Goal: Transaction & Acquisition: Purchase product/service

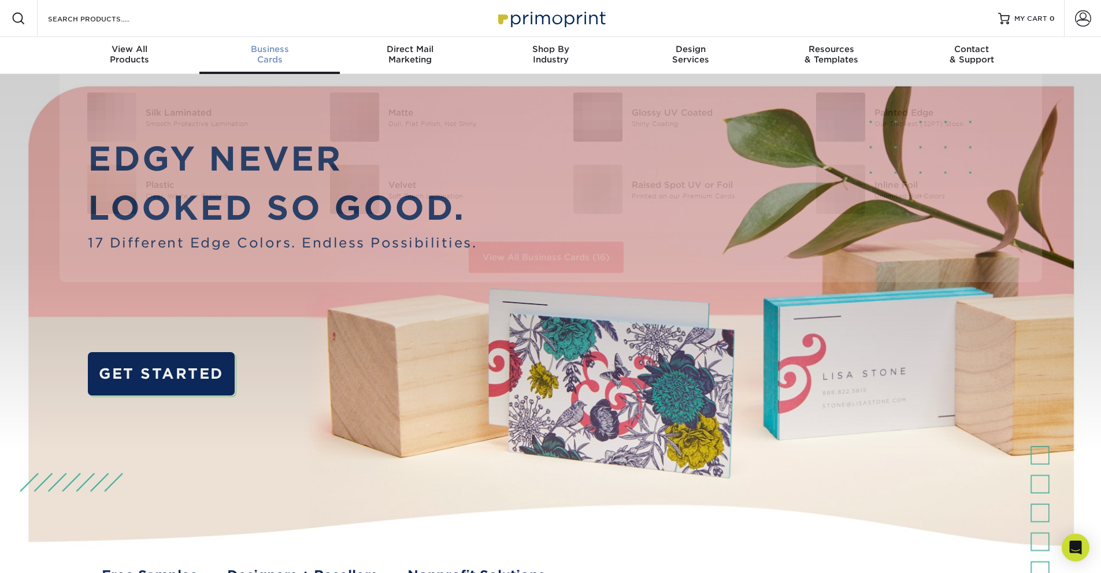
click at [265, 60] on div "Business Cards" at bounding box center [269, 54] width 140 height 21
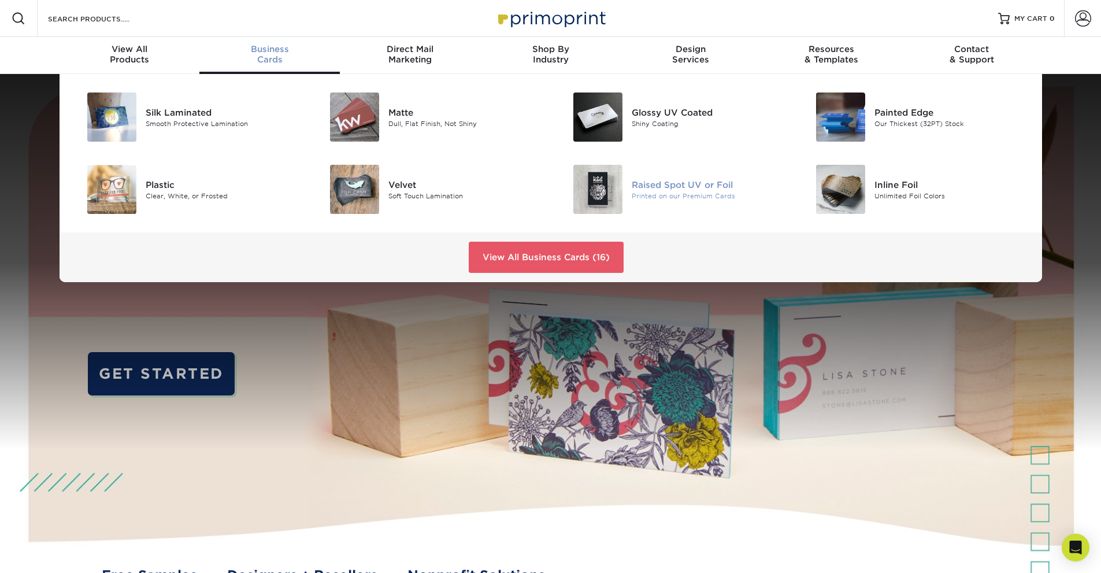
click at [586, 189] on img at bounding box center [597, 189] width 49 height 49
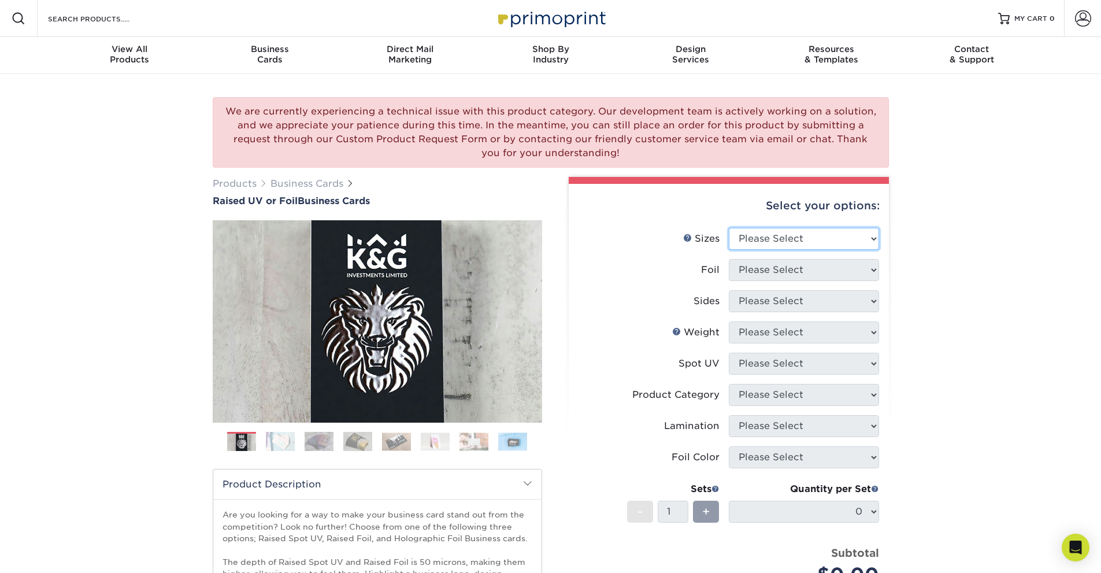
click at [783, 238] on select "Please Select 2" x 3.5" - Standard" at bounding box center [804, 239] width 150 height 22
select select "2.00x3.50"
click at [729, 228] on select "Please Select 2" x 3.5" - Standard" at bounding box center [804, 239] width 150 height 22
click at [785, 267] on select "Please Select No Yes" at bounding box center [804, 270] width 150 height 22
select select "1"
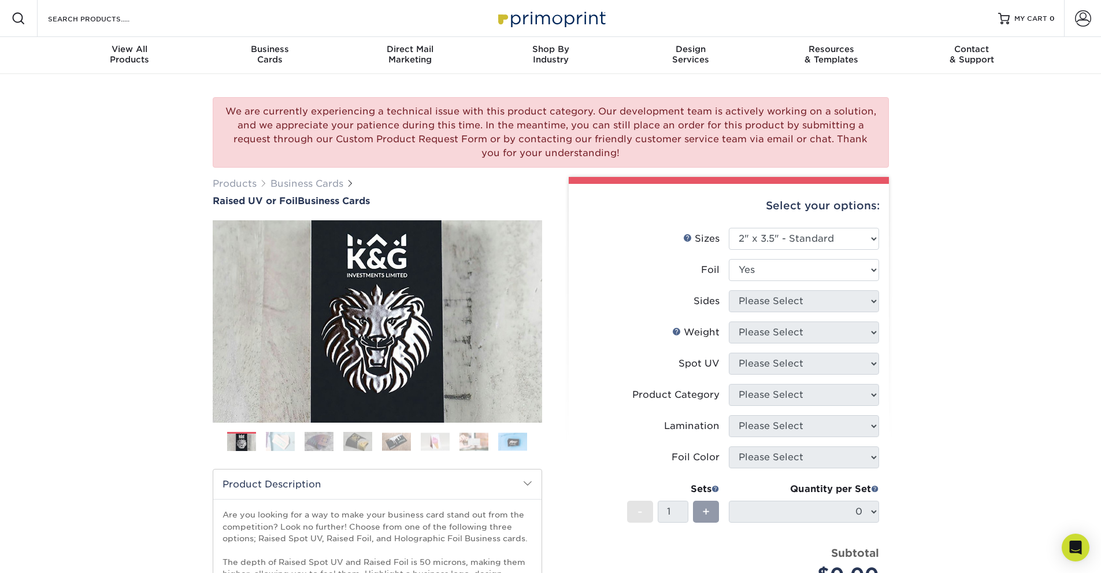
click at [729, 259] on select "Please Select No Yes" at bounding box center [804, 270] width 150 height 22
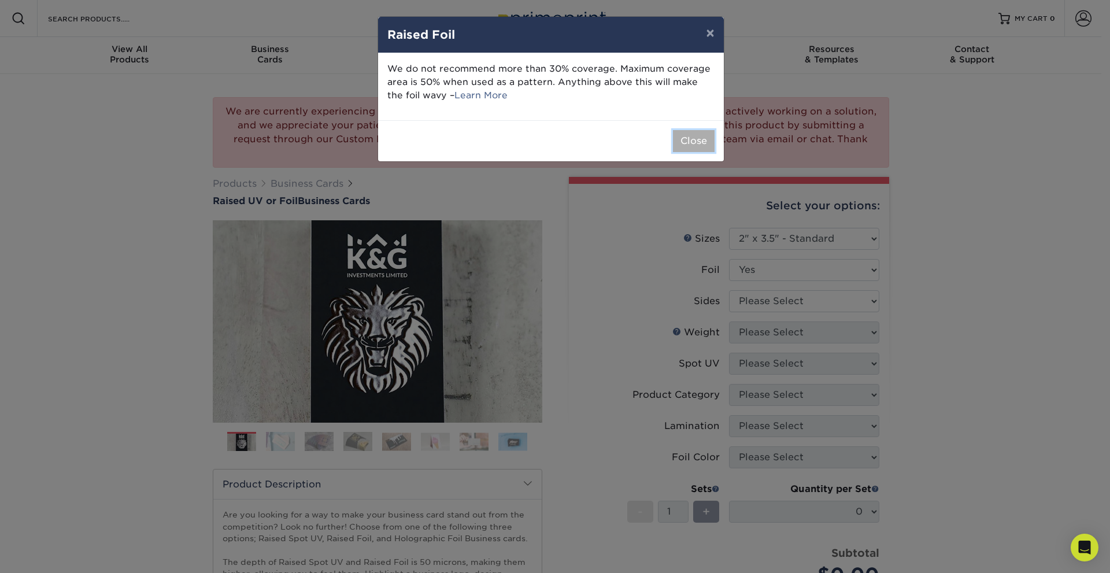
click at [689, 140] on button "Close" at bounding box center [694, 141] width 42 height 22
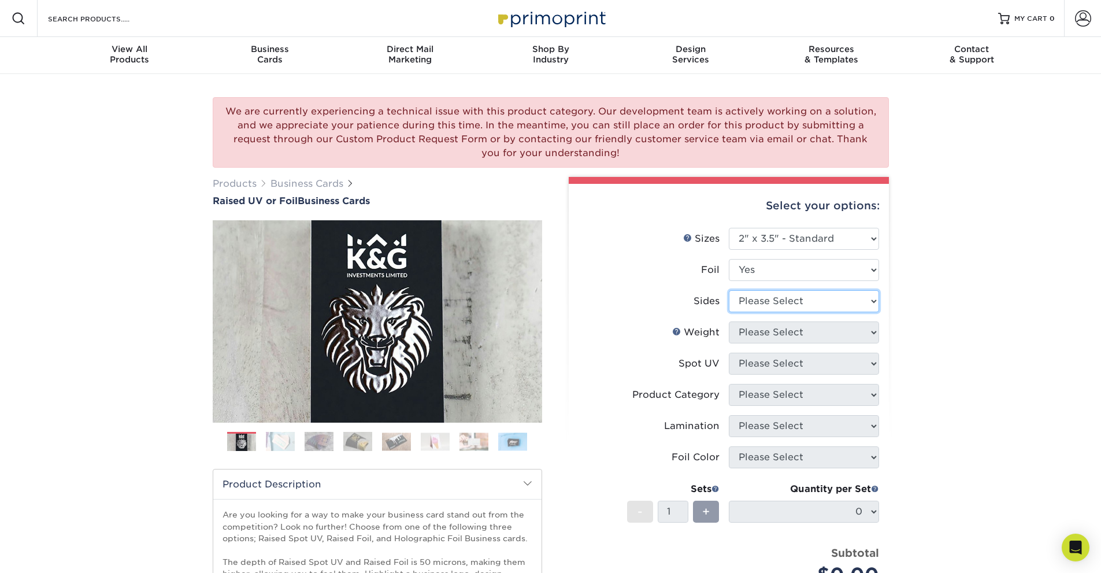
click at [795, 306] on select "Please Select Print Both Sides - Foil Both Sides Print Both Sides - Foil Front …" at bounding box center [804, 301] width 150 height 22
select select "e9e9dfb3-fba1-4d60-972c-fd9ca5904d33"
click at [729, 290] on select "Please Select Print Both Sides - Foil Both Sides Print Both Sides - Foil Front …" at bounding box center [804, 301] width 150 height 22
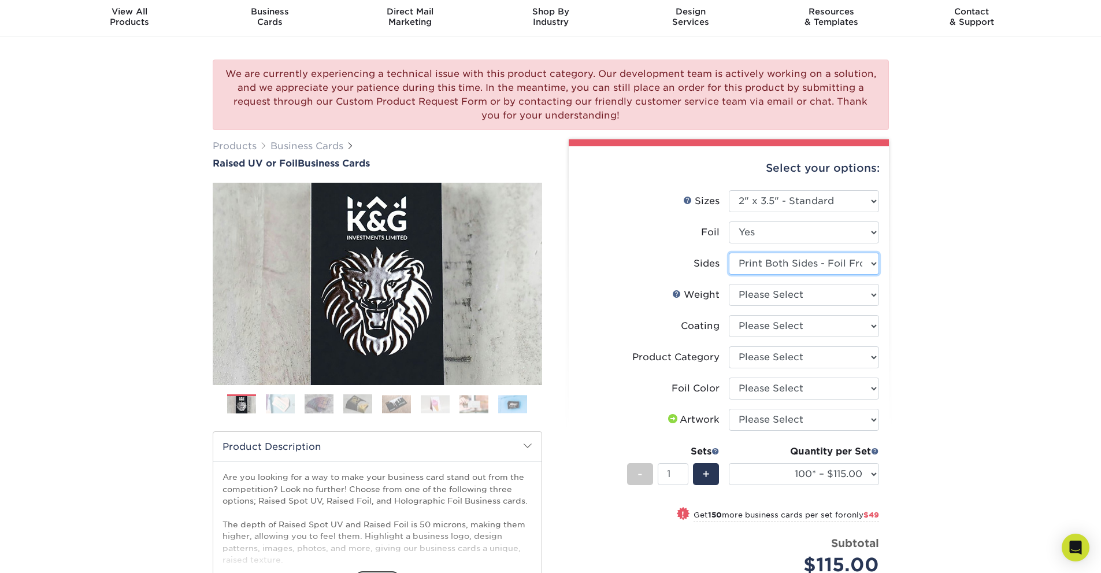
scroll to position [58, 0]
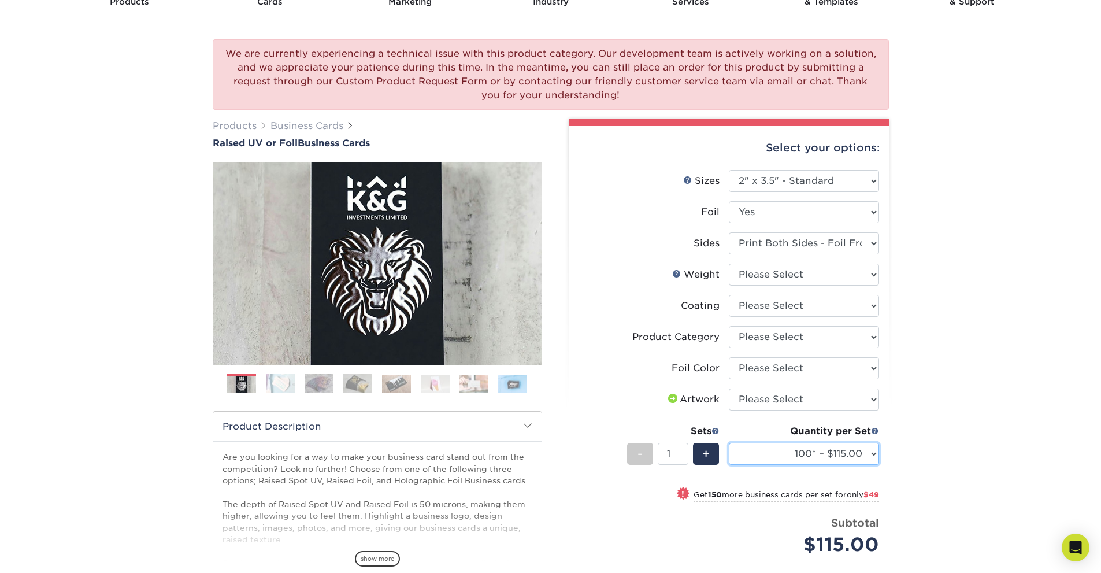
click at [800, 457] on select "100* – $115.00 250* – $164.00 500* – $221.00" at bounding box center [804, 454] width 150 height 22
click at [622, 328] on label "Product Category" at bounding box center [654, 337] width 150 height 22
click at [776, 280] on select "Please Select 16PT" at bounding box center [804, 275] width 150 height 22
select select "16PT"
click at [729, 264] on select "Please Select 16PT" at bounding box center [804, 275] width 150 height 22
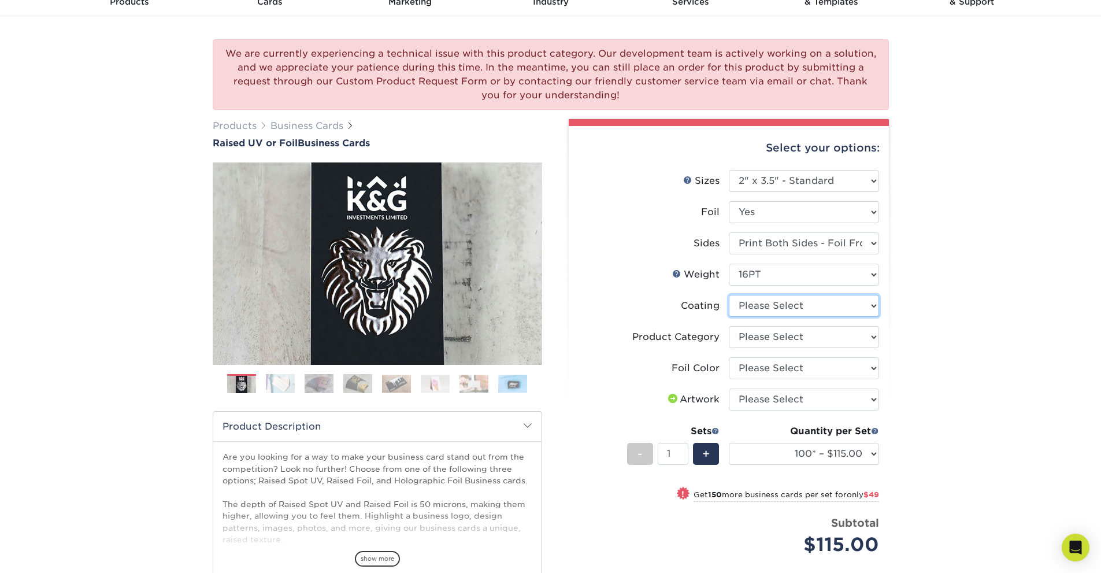
click at [774, 313] on select at bounding box center [804, 306] width 150 height 22
select select "3e7618de-abca-4bda-9f97-8b9129e913d8"
click at [729, 295] on select at bounding box center [804, 306] width 150 height 22
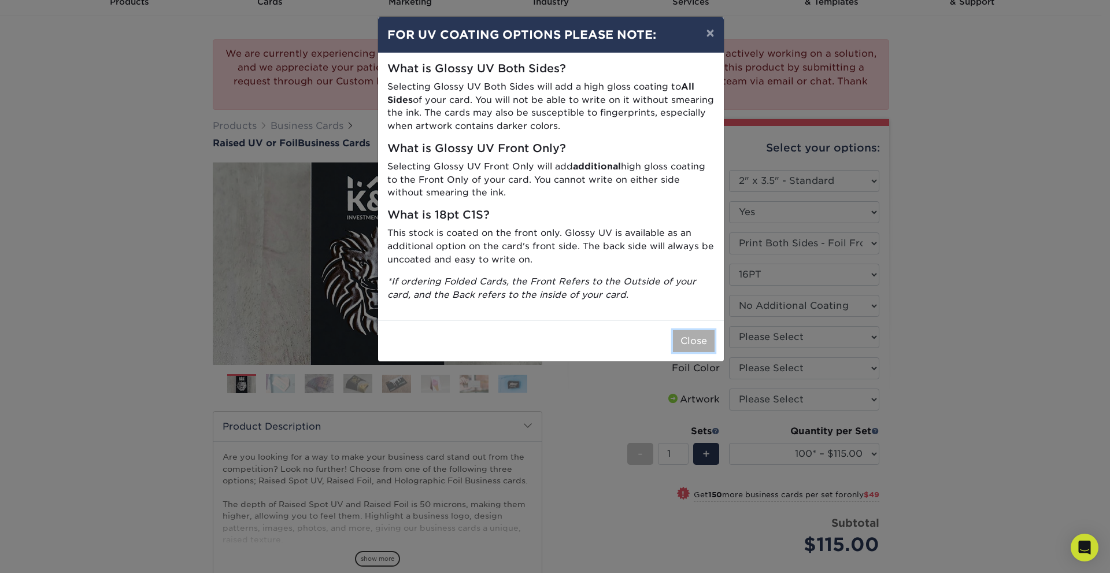
click at [691, 340] on button "Close" at bounding box center [694, 341] width 42 height 22
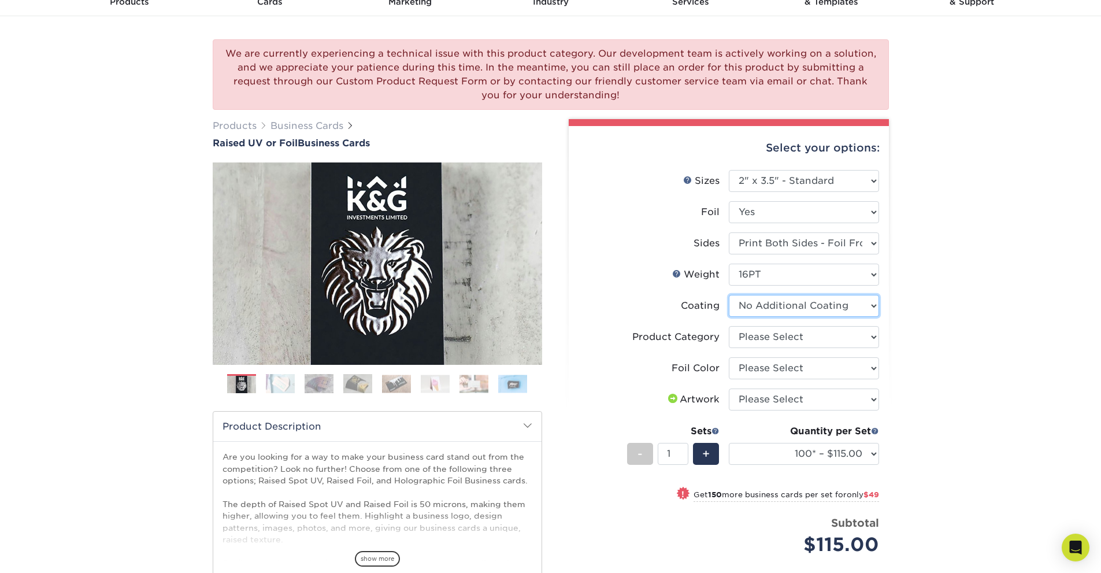
click at [776, 303] on select at bounding box center [804, 306] width 150 height 22
click at [767, 338] on select "Please Select Business Cards" at bounding box center [804, 337] width 150 height 22
select select "3b5148f1-0588-4f88-a218-97bcfdce65c1"
click at [729, 326] on select "Please Select Business Cards" at bounding box center [804, 337] width 150 height 22
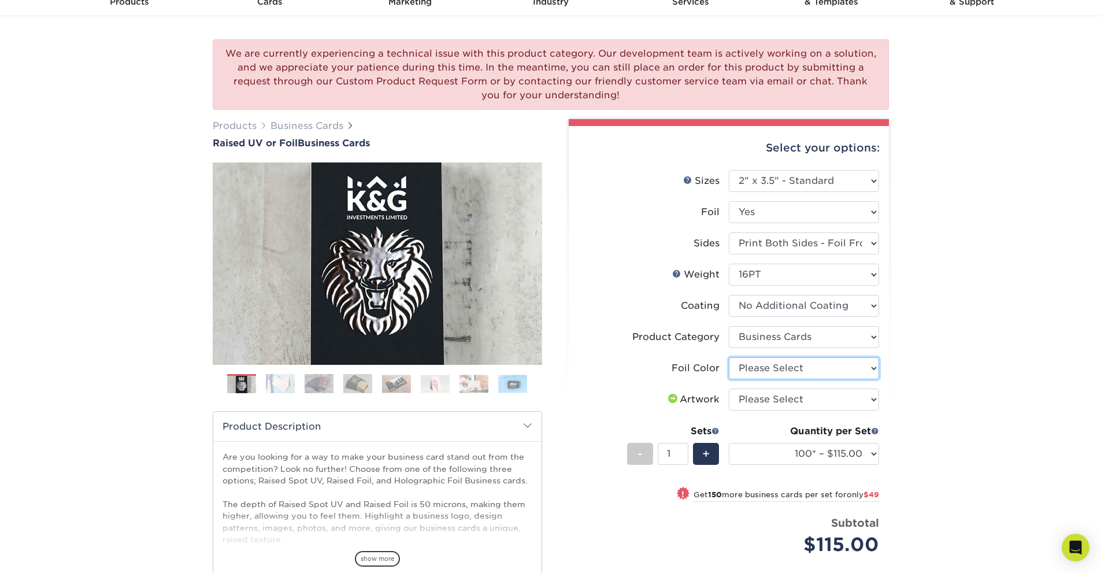
click at [769, 369] on select "Please Select Silver Foil Gold Foil Holographic Foil" at bounding box center [804, 368] width 150 height 22
select select "acffa4a5-22f9-4585-ba3f-0adaa54b8c85"
click at [729, 357] on select "Please Select Silver Foil Gold Foil Holographic Foil" at bounding box center [804, 368] width 150 height 22
click at [774, 402] on select "Please Select I will upload files I need a design - $100" at bounding box center [804, 399] width 150 height 22
select select "upload"
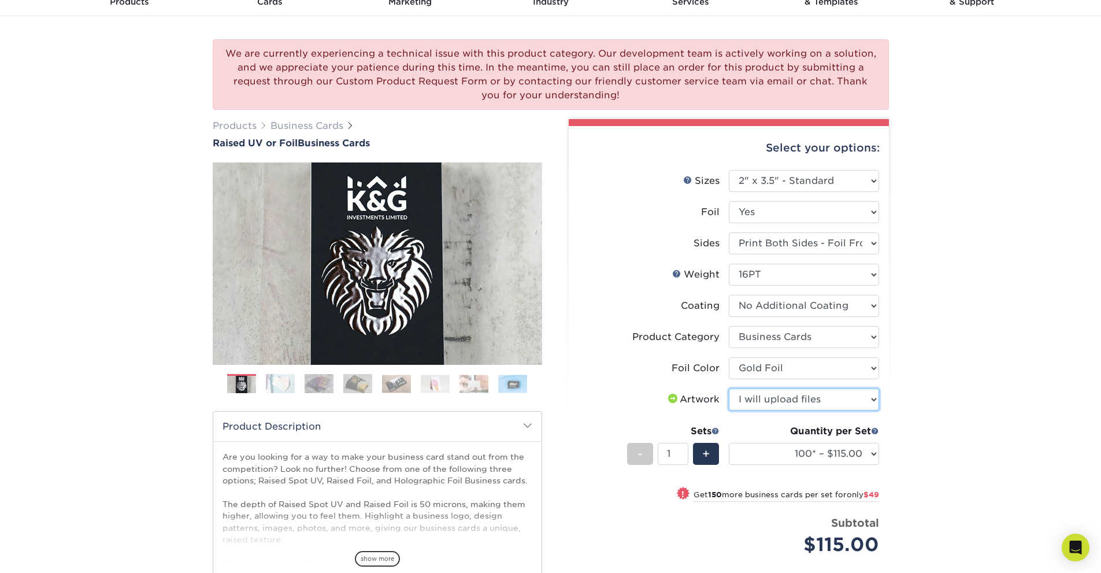
click at [729, 388] on select "Please Select I will upload files I need a design - $100" at bounding box center [804, 399] width 150 height 22
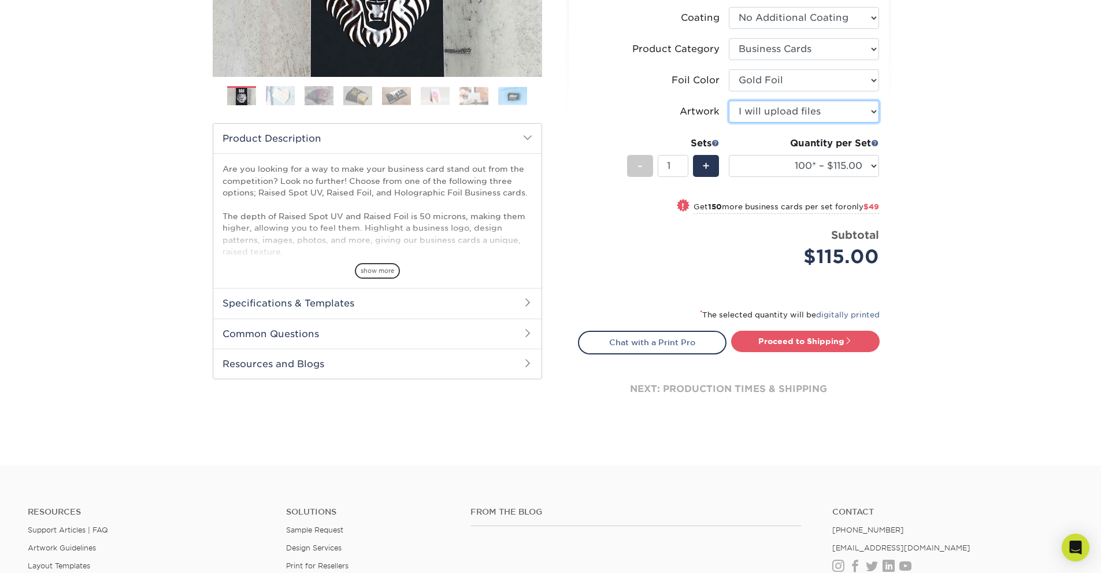
scroll to position [289, 0]
